Goal: Find specific page/section: Find specific page/section

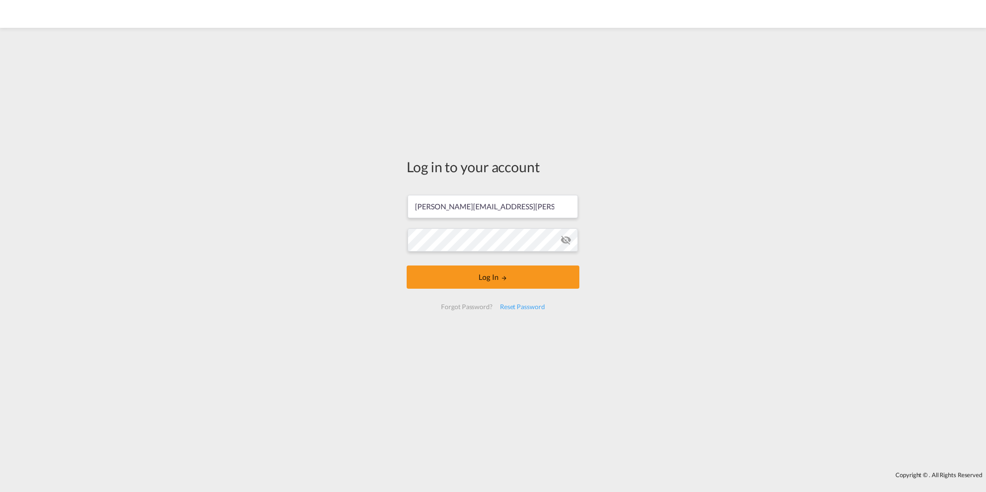
click at [527, 277] on button "Log In" at bounding box center [493, 277] width 173 height 23
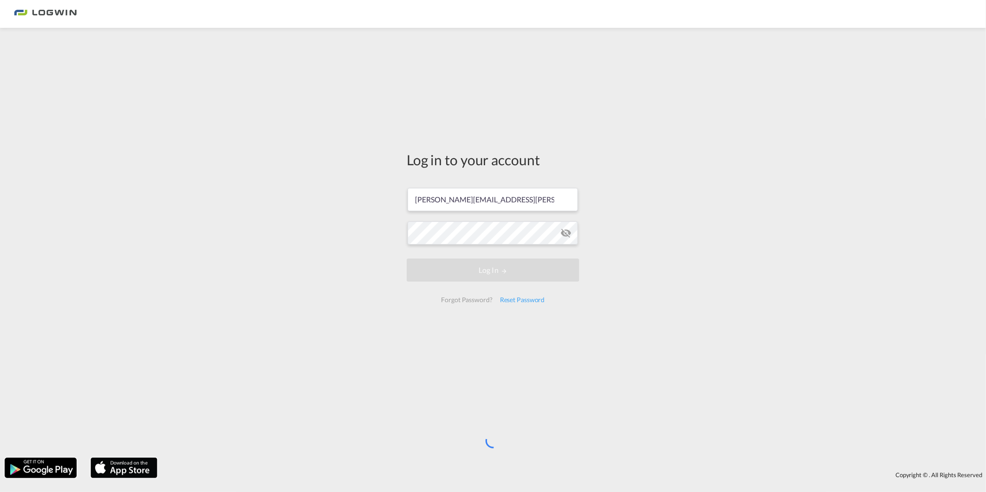
click at [387, 123] on div "Log in to your account [PERSON_NAME][EMAIL_ADDRESS][PERSON_NAME][DOMAIN_NAME] L…" at bounding box center [493, 242] width 986 height 421
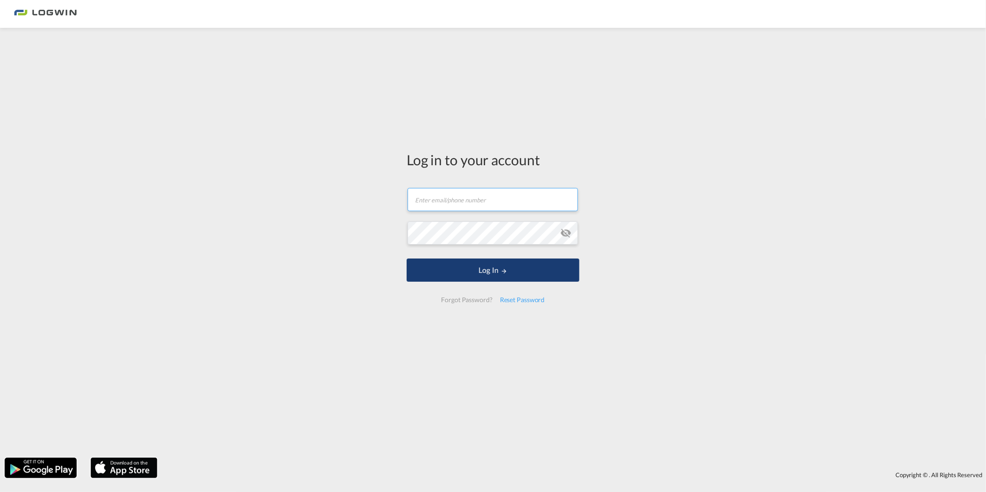
type input "[PERSON_NAME][EMAIL_ADDRESS][PERSON_NAME][DOMAIN_NAME]"
click at [517, 271] on button "Log In" at bounding box center [493, 270] width 173 height 23
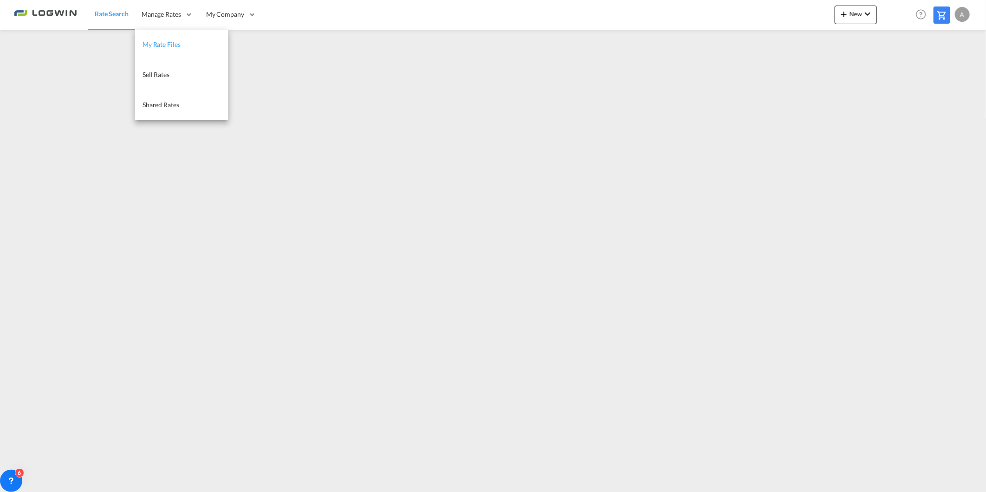
click at [160, 41] on span "My Rate Files" at bounding box center [162, 44] width 38 height 8
